Goal: Book appointment/travel/reservation

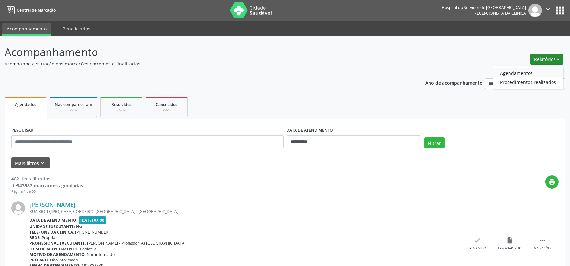
click at [529, 69] on link "Agendamentos" at bounding box center [529, 72] width 70 height 9
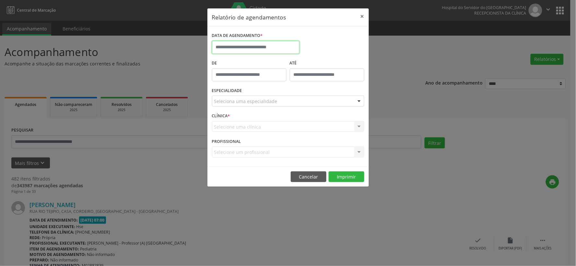
click at [267, 45] on input "text" at bounding box center [255, 47] width 87 height 13
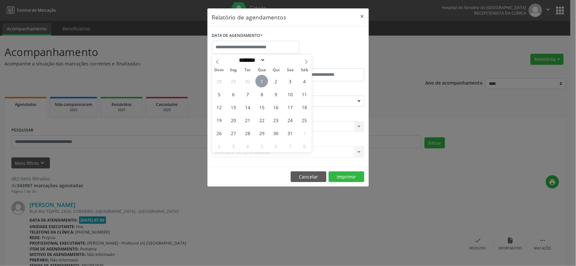
click at [264, 80] on span "1" at bounding box center [261, 81] width 13 height 13
type input "**********"
click at [264, 80] on span "1" at bounding box center [261, 81] width 13 height 13
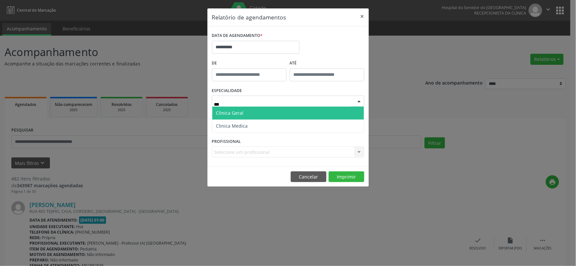
type input "****"
click at [232, 114] on span "Clinica Geral" at bounding box center [230, 113] width 28 height 6
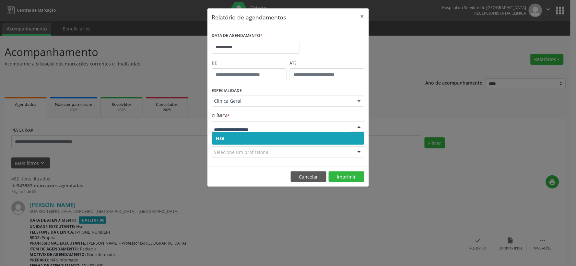
click at [228, 136] on span "Hse" at bounding box center [288, 138] width 152 height 13
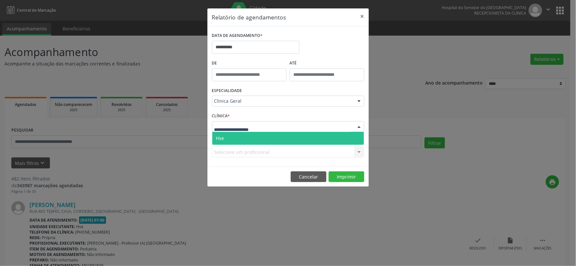
click at [230, 134] on span "Hse" at bounding box center [288, 138] width 152 height 13
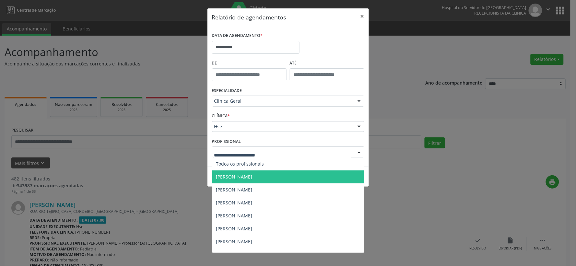
click at [253, 172] on span "[PERSON_NAME]" at bounding box center [288, 176] width 152 height 13
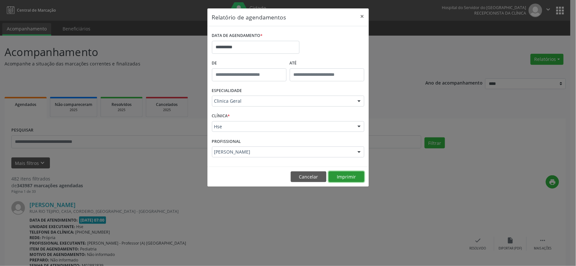
click at [355, 175] on button "Imprimir" at bounding box center [346, 176] width 36 height 11
